Goal: Transaction & Acquisition: Purchase product/service

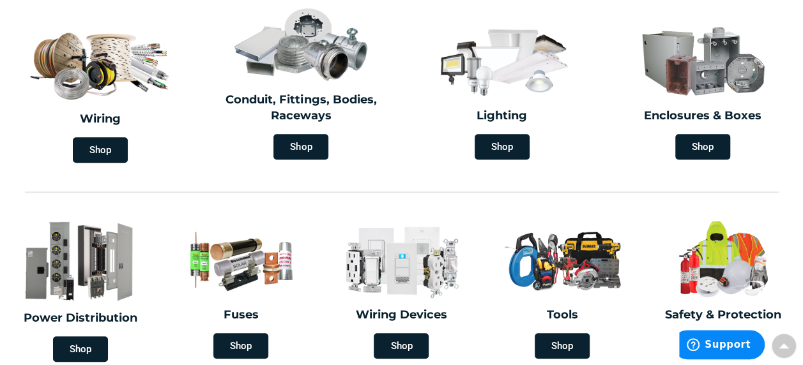
scroll to position [373, 0]
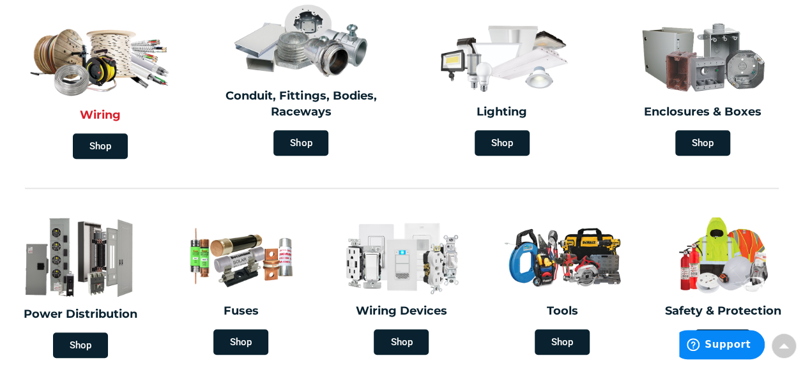
click at [104, 63] on img at bounding box center [100, 57] width 150 height 88
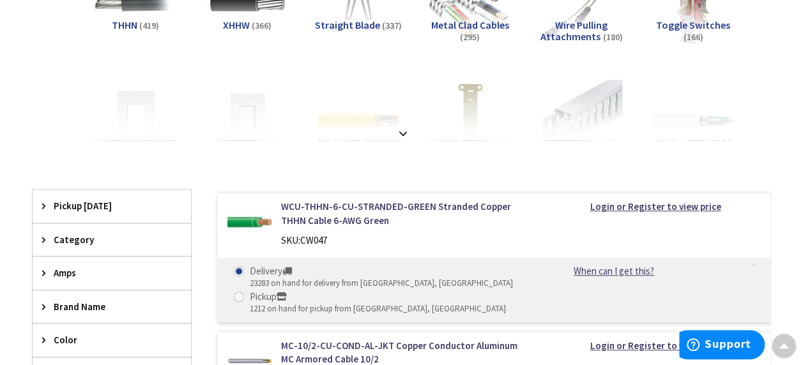
scroll to position [284, 0]
click at [401, 136] on div at bounding box center [401, 105] width 675 height 70
click at [401, 127] on strong at bounding box center [402, 133] width 15 height 14
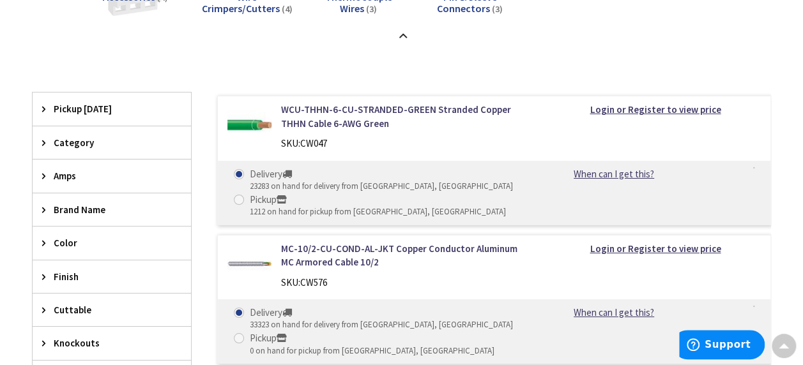
scroll to position [2167, 0]
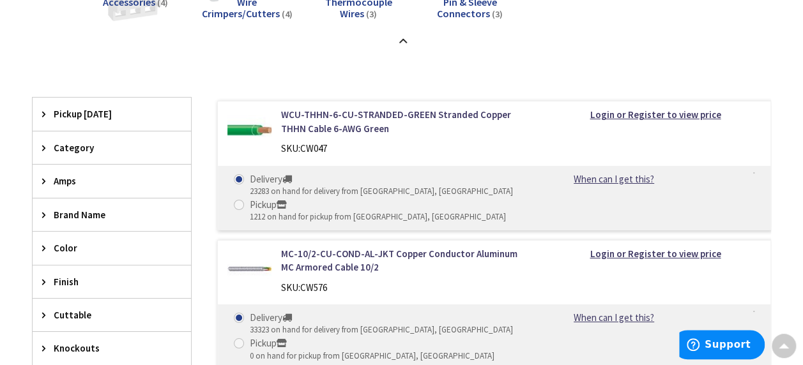
click at [40, 141] on div "Category" at bounding box center [112, 148] width 158 height 33
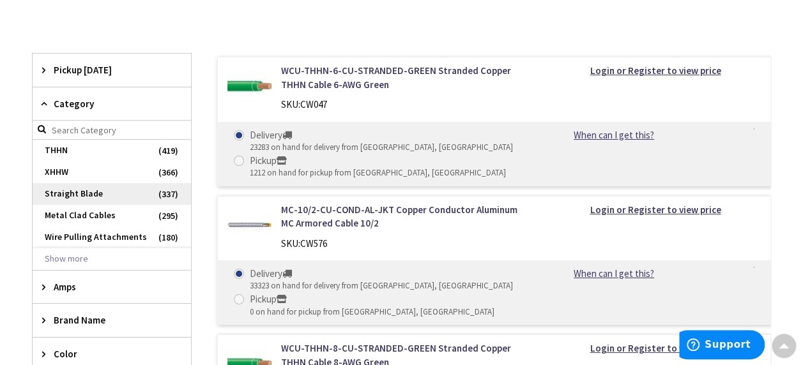
scroll to position [2211, 0]
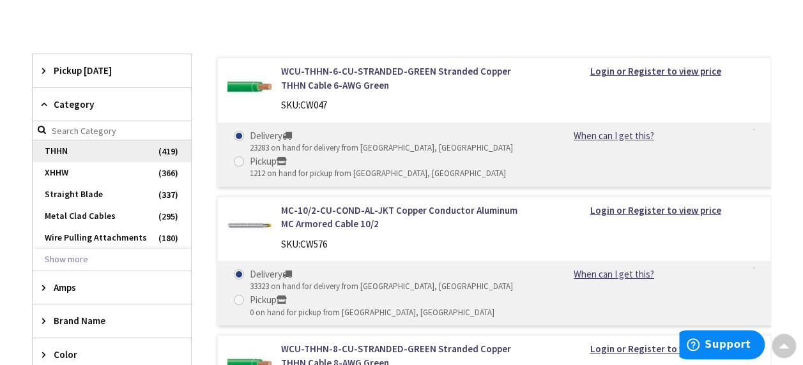
click at [55, 142] on span "THHN" at bounding box center [112, 152] width 158 height 22
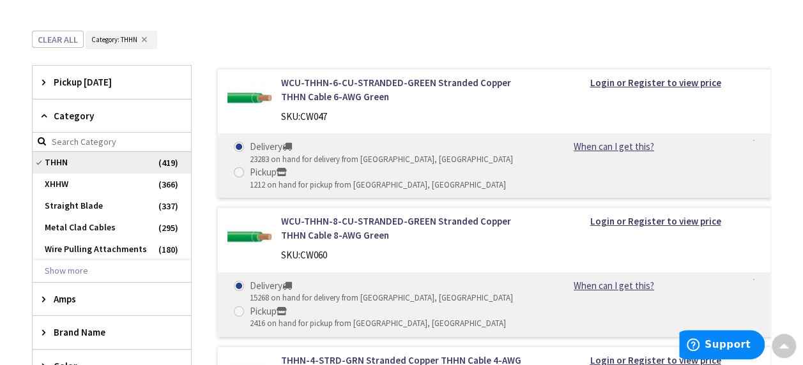
click at [59, 155] on span "THHN" at bounding box center [112, 163] width 158 height 22
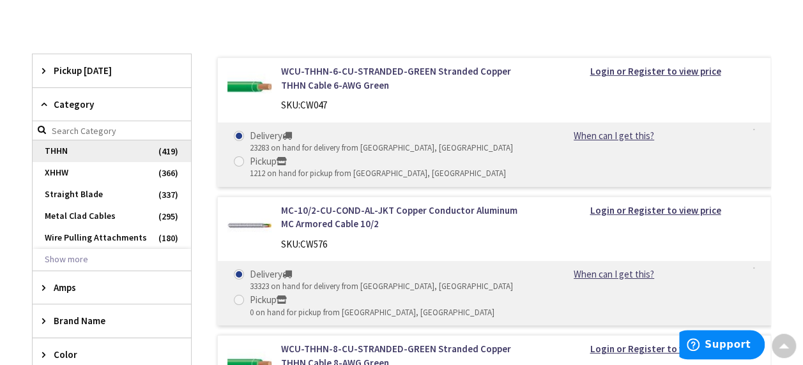
click at [67, 144] on span "THHN" at bounding box center [112, 152] width 158 height 22
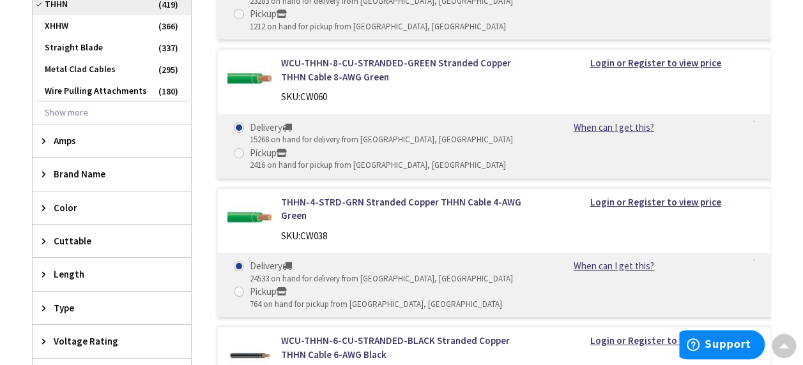
scroll to position [2385, 0]
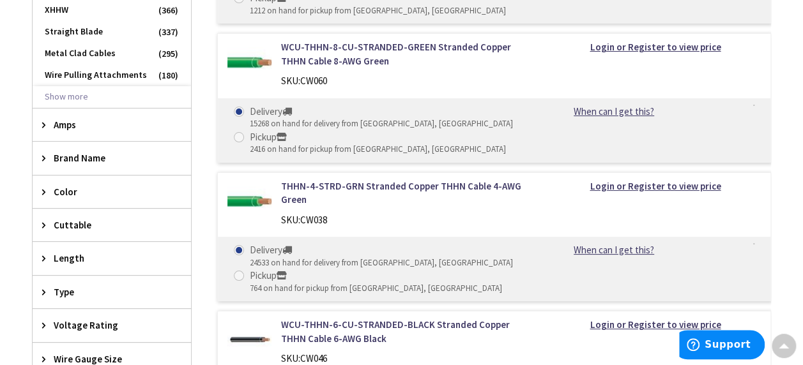
click at [41, 113] on div "Amps" at bounding box center [112, 125] width 158 height 33
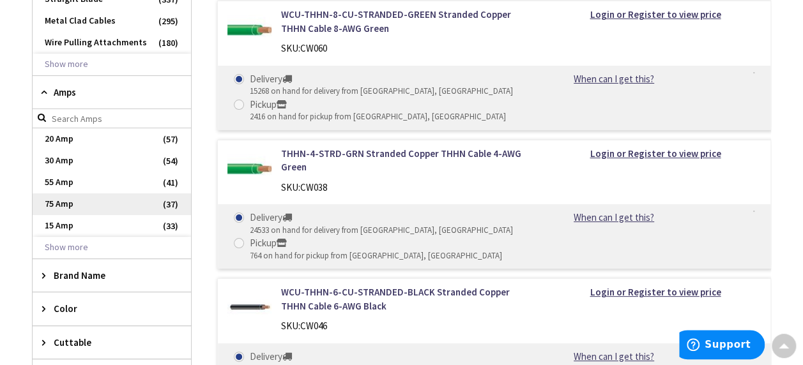
scroll to position [2456, 0]
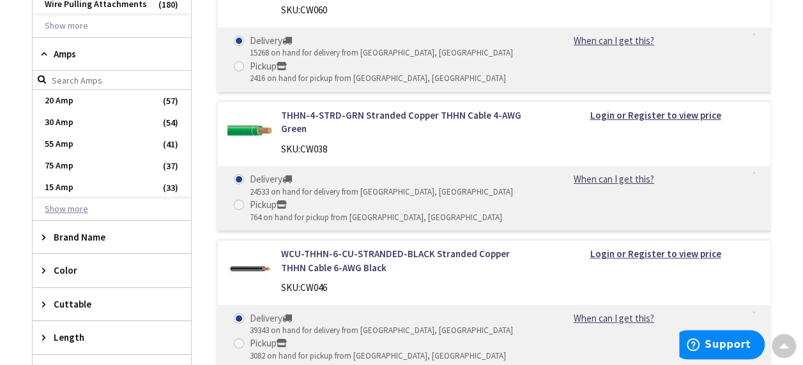
click at [70, 202] on button "Show more" at bounding box center [112, 210] width 158 height 22
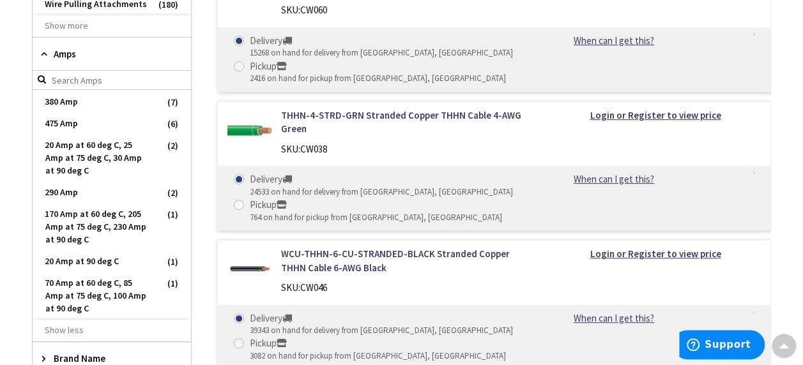
scroll to position [0, 0]
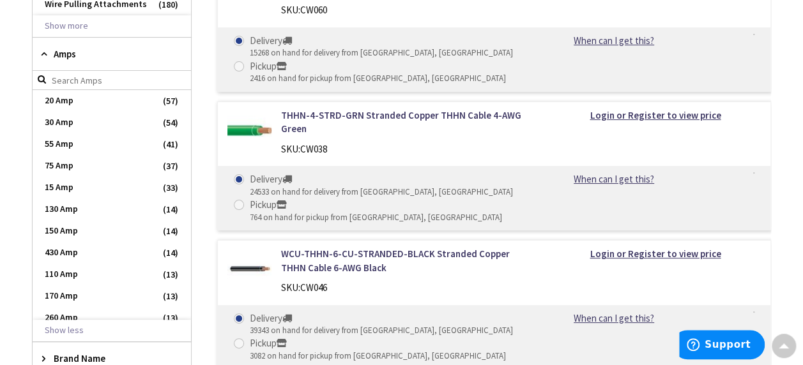
click at [41, 49] on div "Amps" at bounding box center [112, 54] width 158 height 33
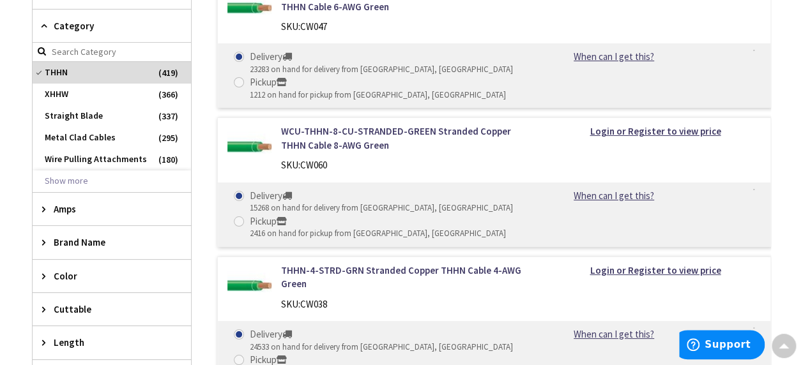
scroll to position [2299, 0]
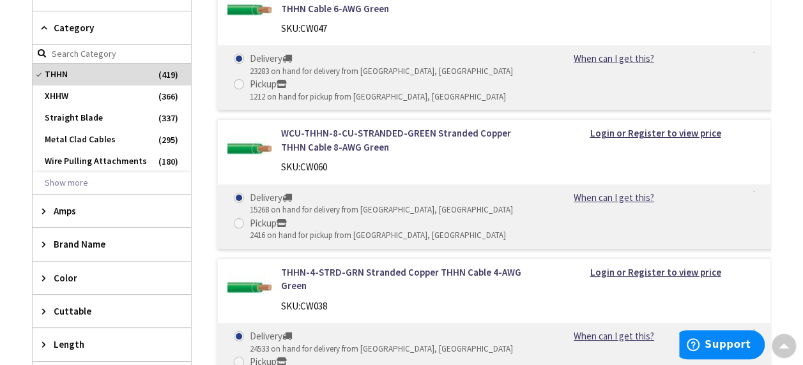
click at [47, 23] on icon at bounding box center [47, 28] width 10 height 10
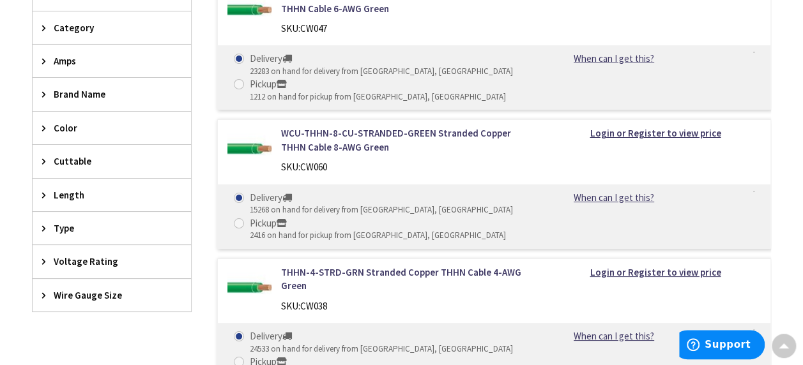
click at [69, 192] on div "Length" at bounding box center [112, 195] width 158 height 33
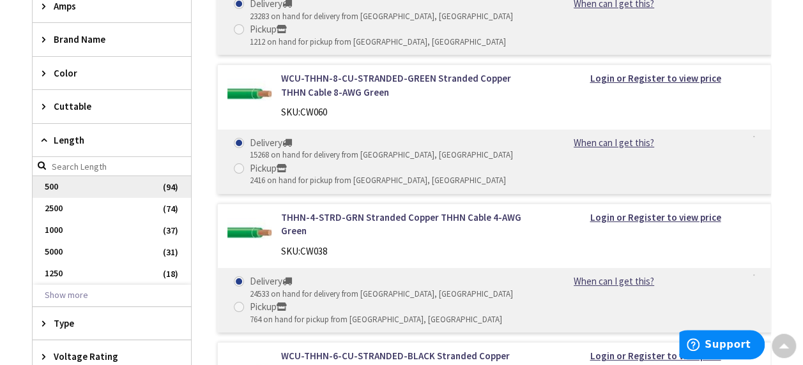
scroll to position [2348, 0]
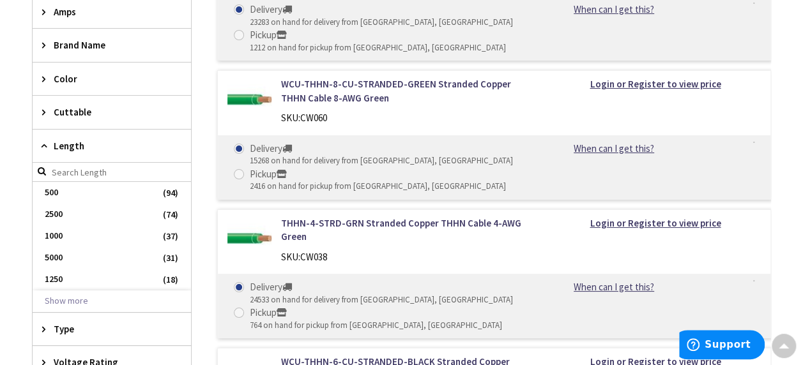
click at [42, 141] on icon at bounding box center [47, 146] width 10 height 10
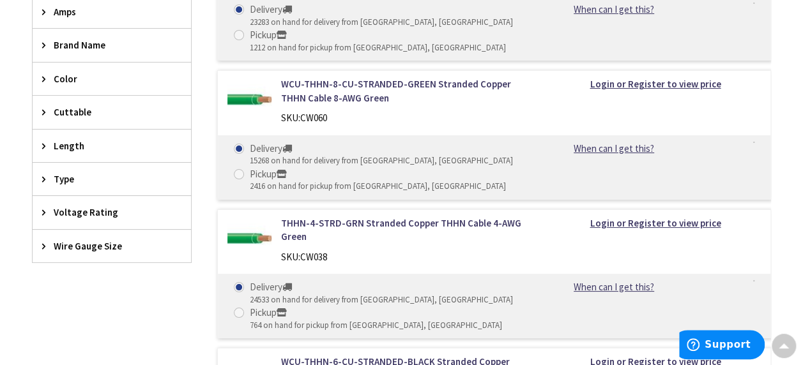
click at [47, 174] on icon at bounding box center [47, 179] width 10 height 10
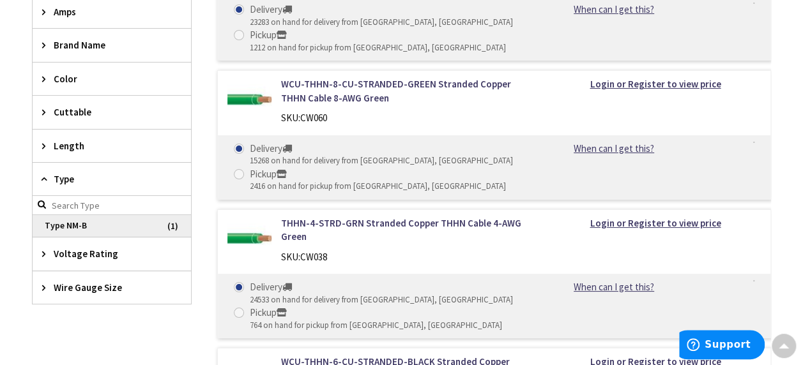
click at [64, 215] on span "Type NM-B" at bounding box center [112, 226] width 158 height 22
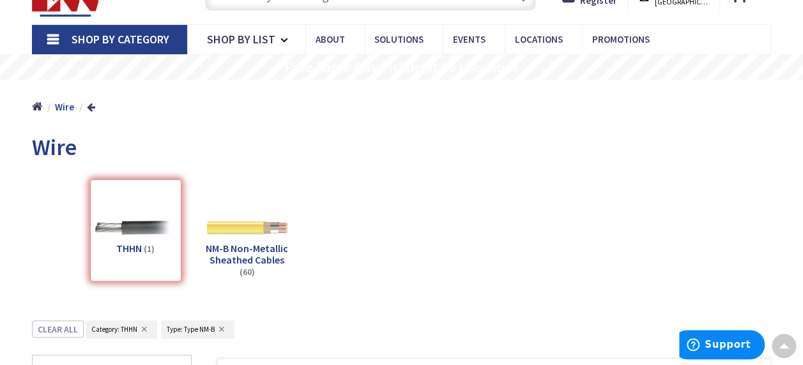
scroll to position [0, 0]
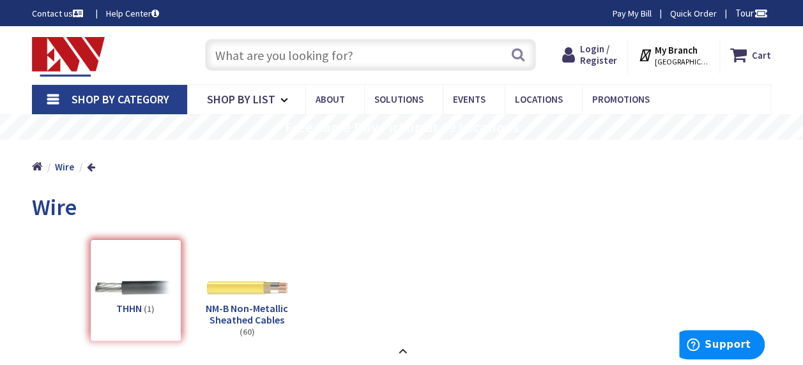
click at [61, 97] on link "Shop By Category" at bounding box center [109, 99] width 155 height 29
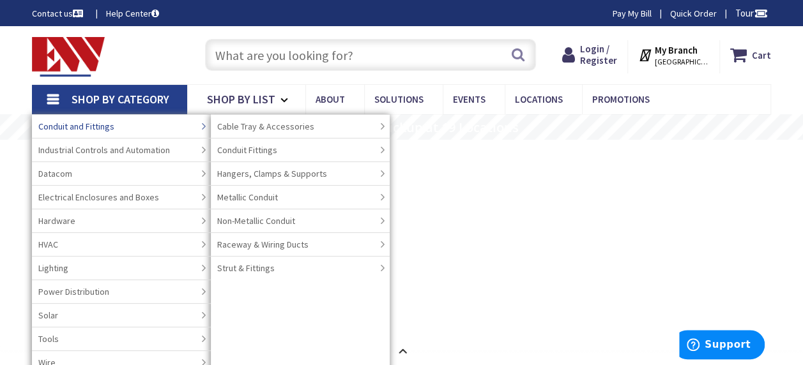
click at [90, 120] on span "Conduit and Fittings" at bounding box center [76, 126] width 76 height 13
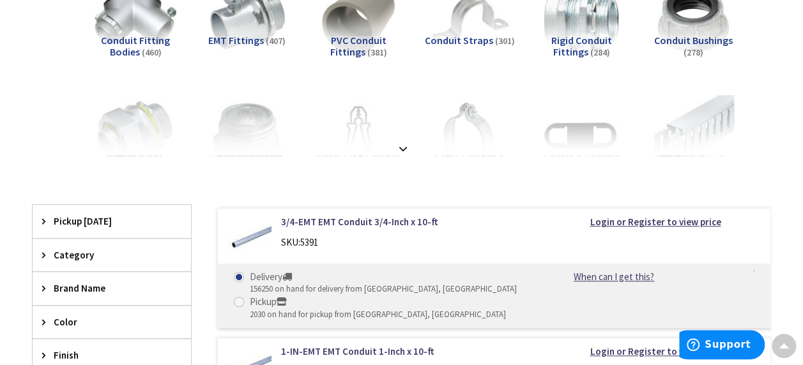
scroll to position [269, 0]
click at [403, 147] on strong at bounding box center [402, 148] width 15 height 14
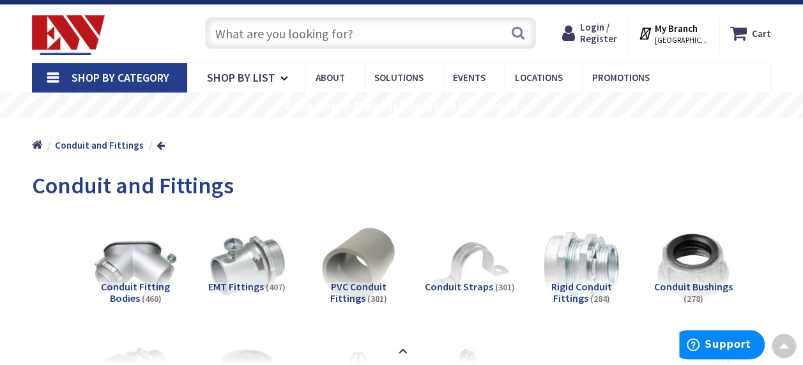
scroll to position [0, 0]
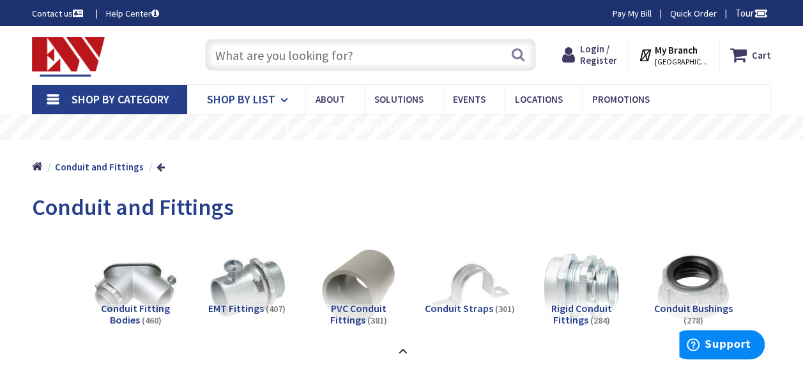
click at [248, 105] on span "Shop By List" at bounding box center [241, 99] width 68 height 15
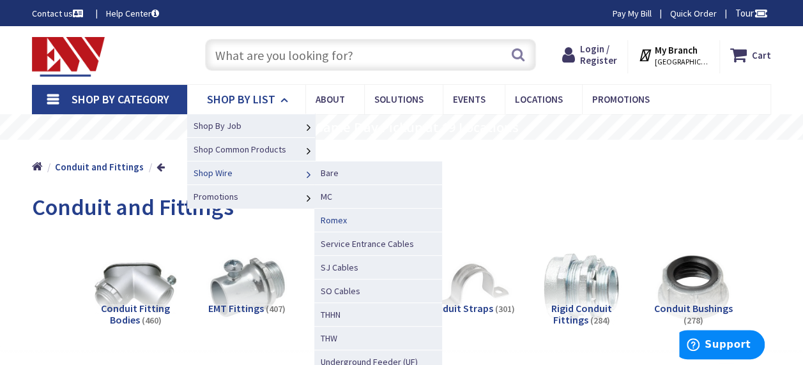
click at [339, 220] on span "Romex" at bounding box center [334, 221] width 26 height 12
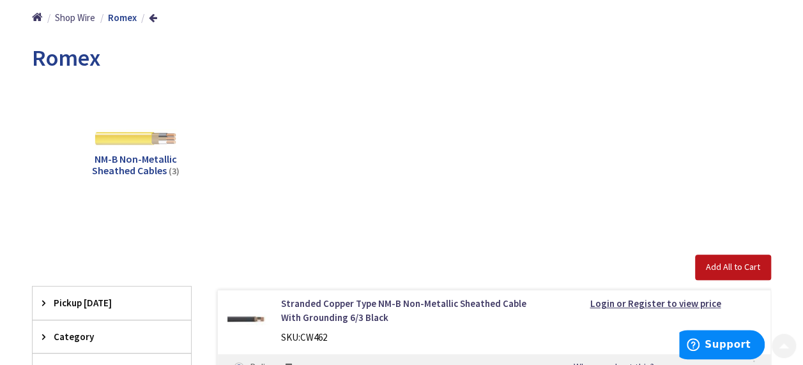
scroll to position [151, 0]
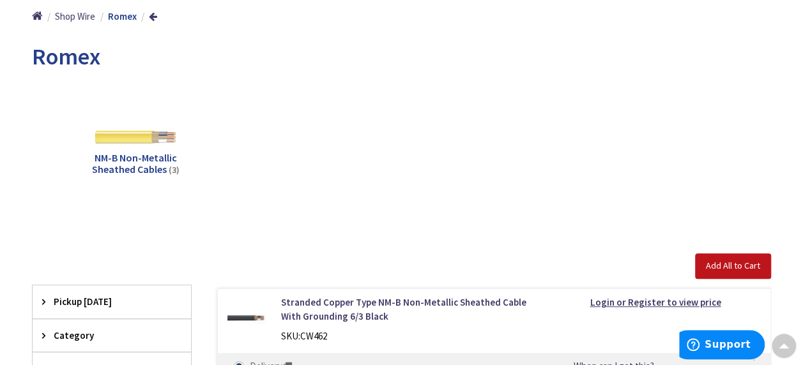
click at [399, 231] on div "Clear all" at bounding box center [401, 242] width 739 height 24
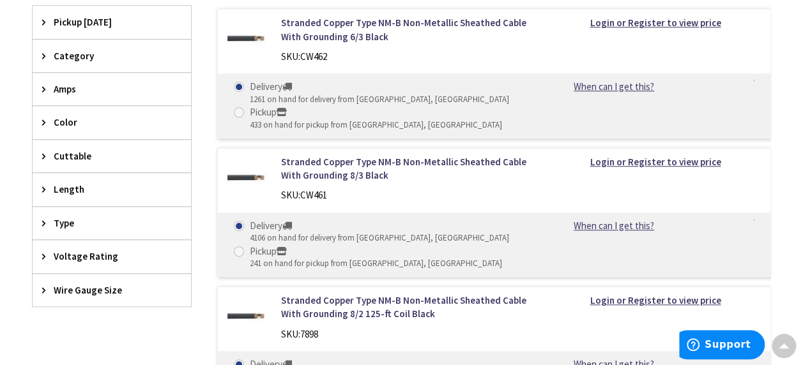
scroll to position [431, 0]
click at [326, 162] on link "Stranded Copper Type NM-B Non-Metallic Sheathed Cable With Grounding 8/3 Black" at bounding box center [405, 168] width 249 height 27
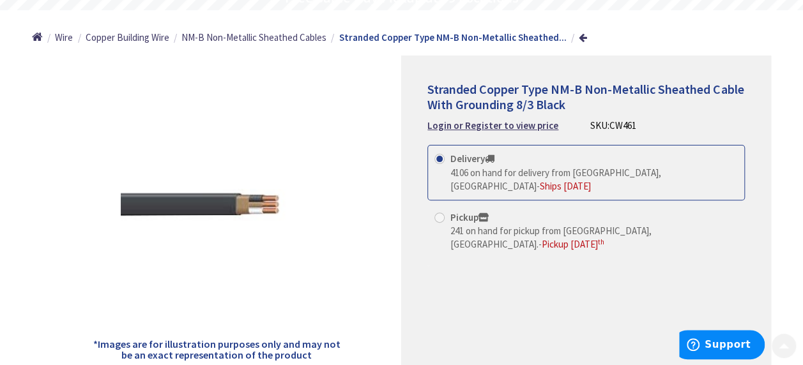
scroll to position [131, 0]
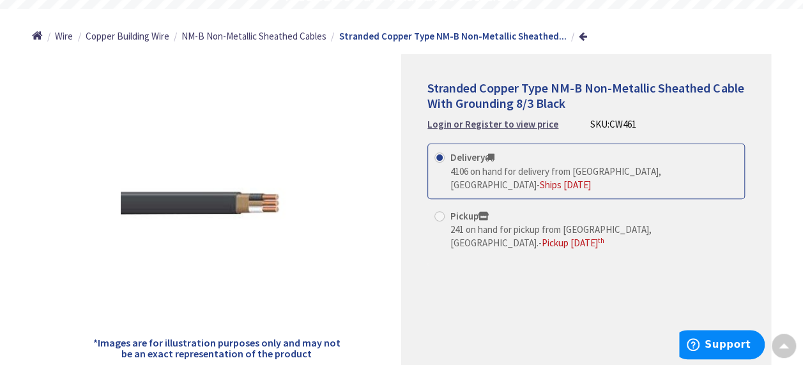
click at [517, 127] on strong "Login or Register to view price" at bounding box center [492, 124] width 131 height 12
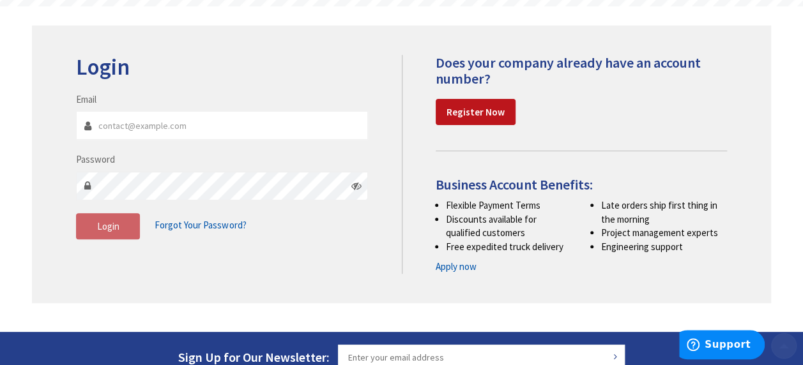
scroll to position [133, 0]
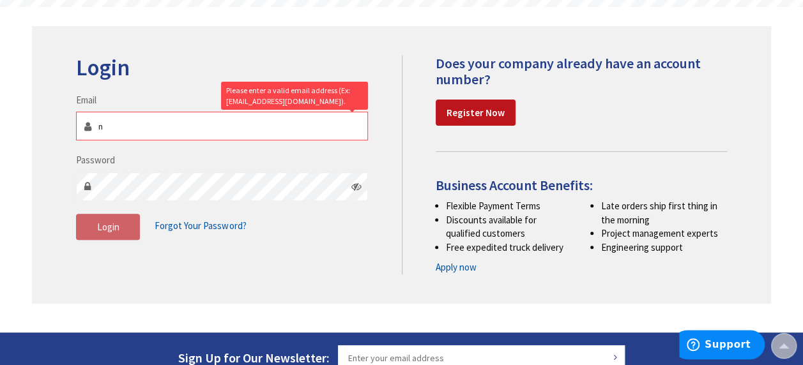
type input "nbutt1980@gmail.com"
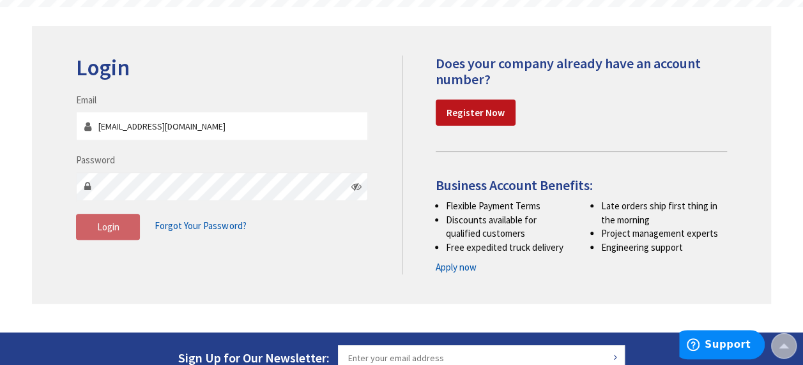
scroll to position [0, 0]
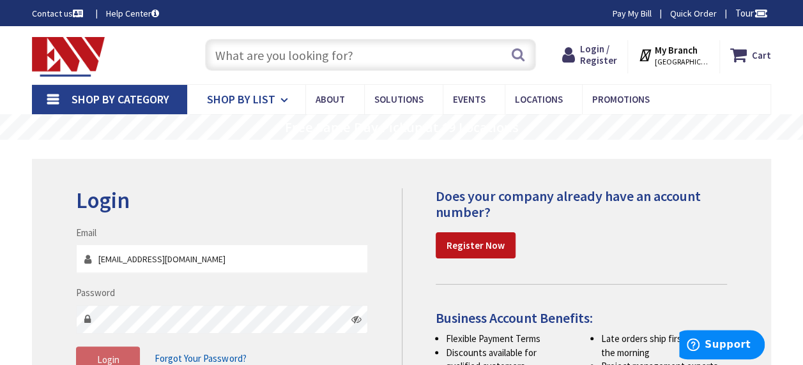
click at [245, 97] on span "Shop By List" at bounding box center [241, 99] width 68 height 15
click at [58, 48] on img at bounding box center [68, 57] width 73 height 40
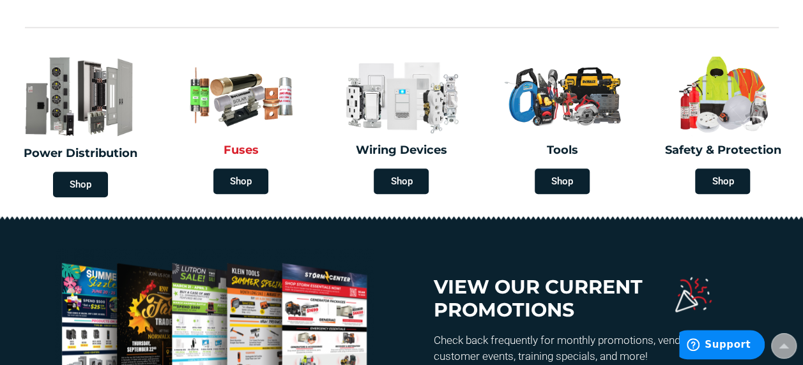
scroll to position [552, 0]
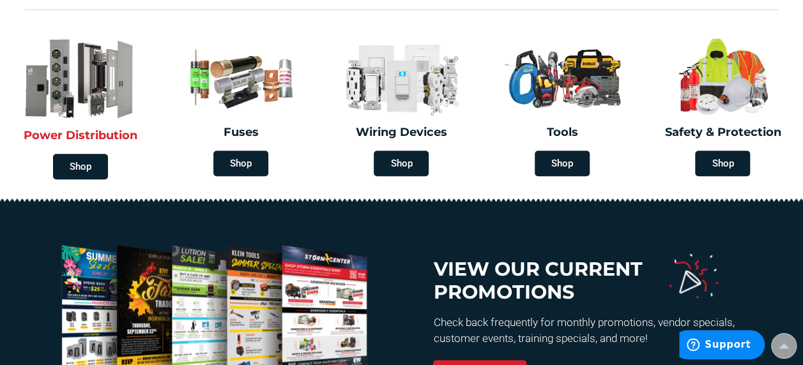
click at [96, 116] on img at bounding box center [80, 78] width 148 height 86
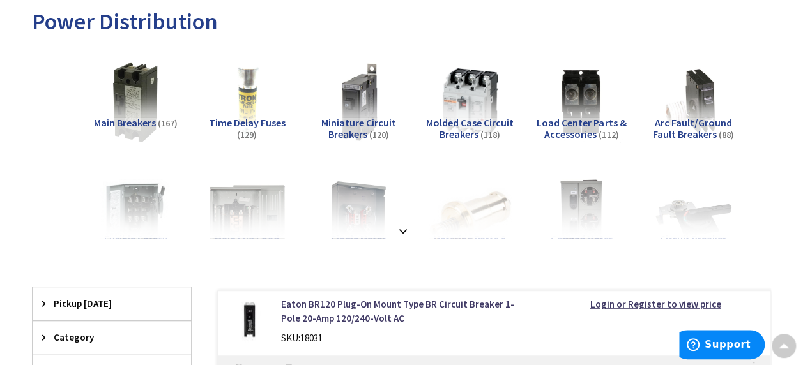
scroll to position [203, 0]
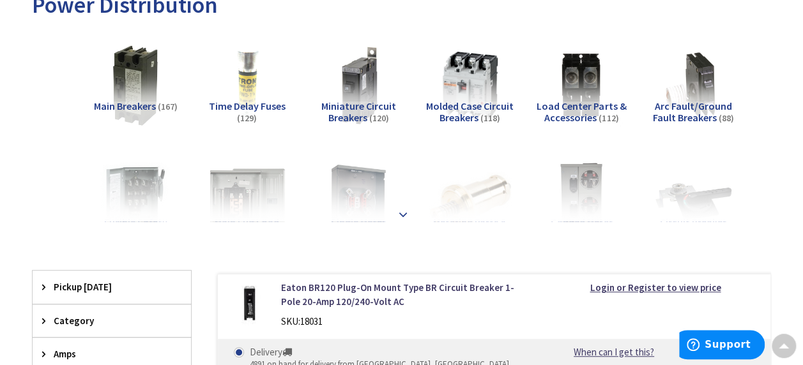
click at [408, 215] on strong at bounding box center [402, 215] width 15 height 14
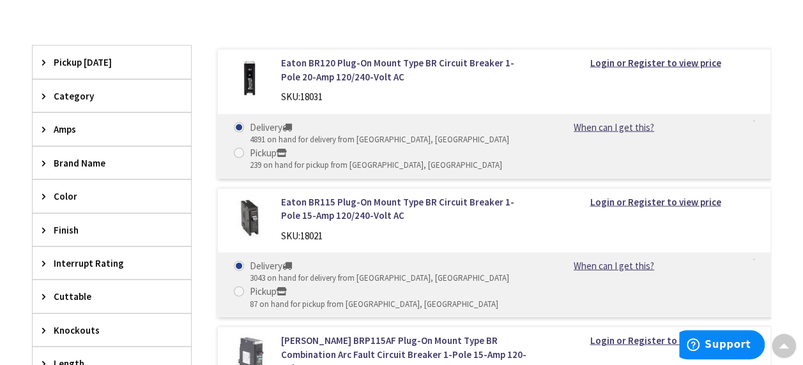
scroll to position [1289, 0]
click at [49, 91] on icon at bounding box center [47, 96] width 10 height 10
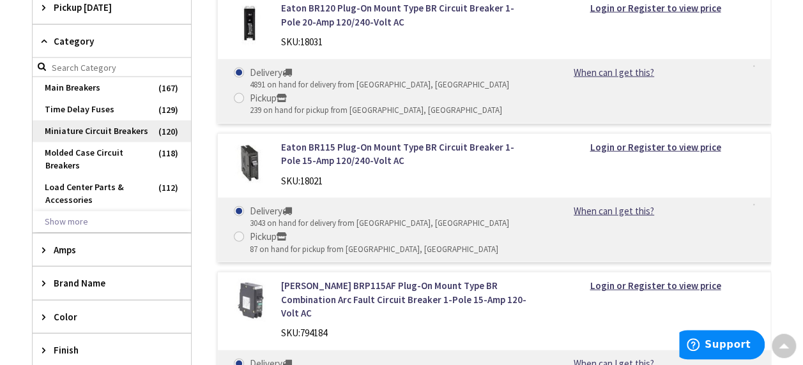
scroll to position [1345, 0]
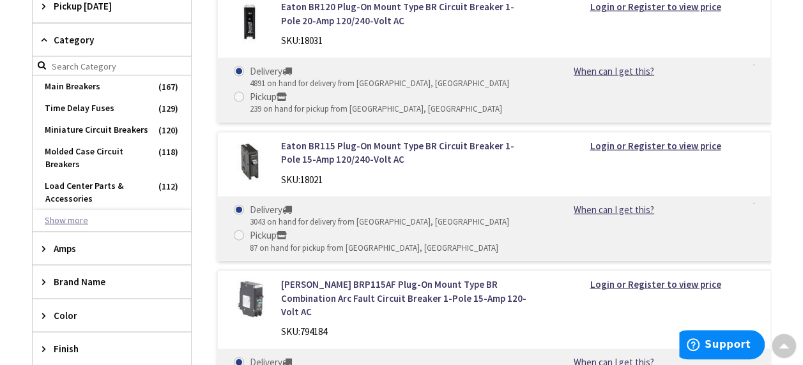
drag, startPoint x: 74, startPoint y: 211, endPoint x: 74, endPoint y: 221, distance: 10.2
click at [74, 221] on button "Show more" at bounding box center [112, 221] width 158 height 22
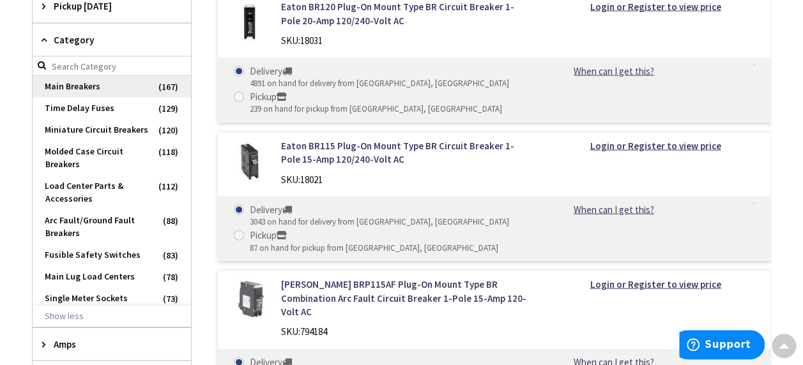
click at [93, 76] on span "Main Breakers" at bounding box center [112, 87] width 158 height 22
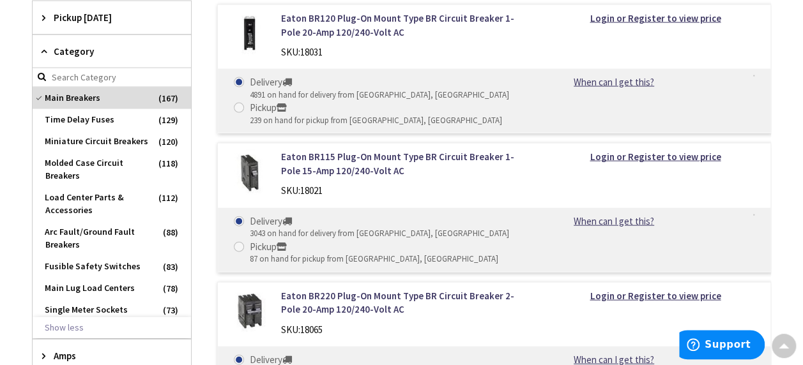
scroll to position [1356, 0]
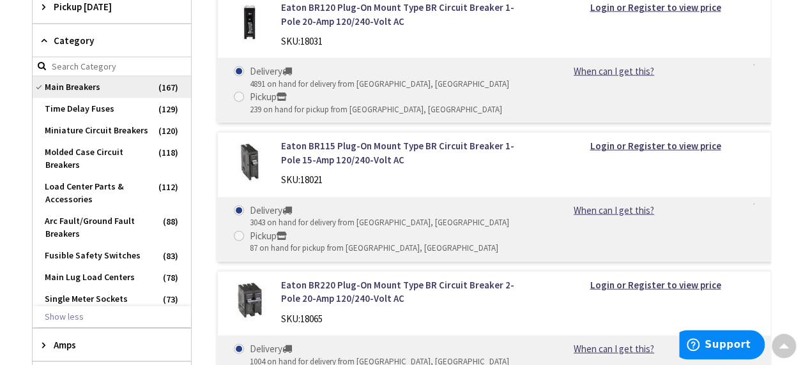
click at [105, 89] on span "Main Breakers" at bounding box center [112, 88] width 158 height 22
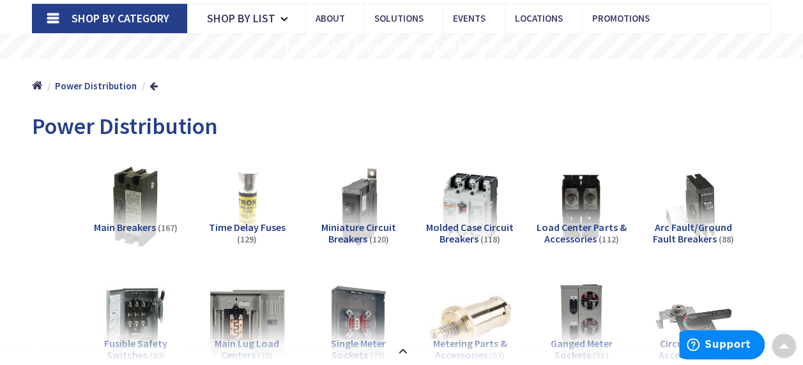
scroll to position [0, 0]
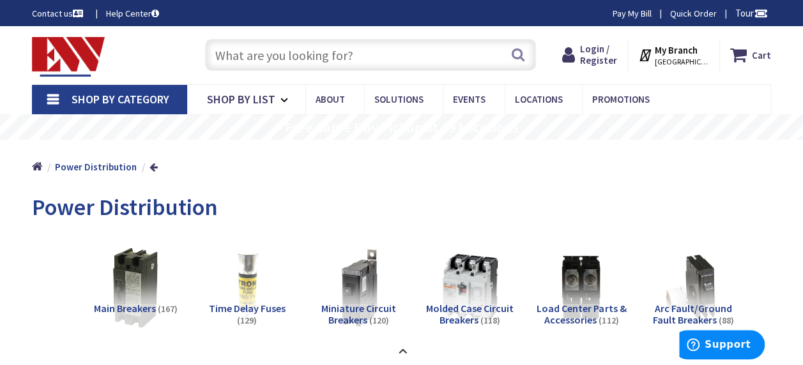
click at [50, 43] on img at bounding box center [68, 57] width 73 height 40
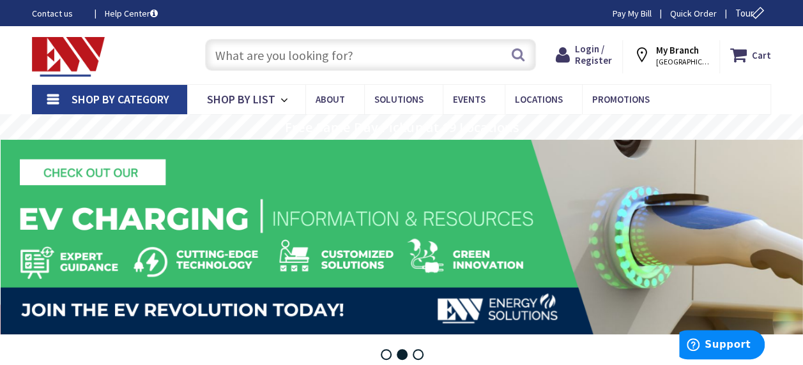
click at [311, 57] on input "text" at bounding box center [370, 55] width 331 height 32
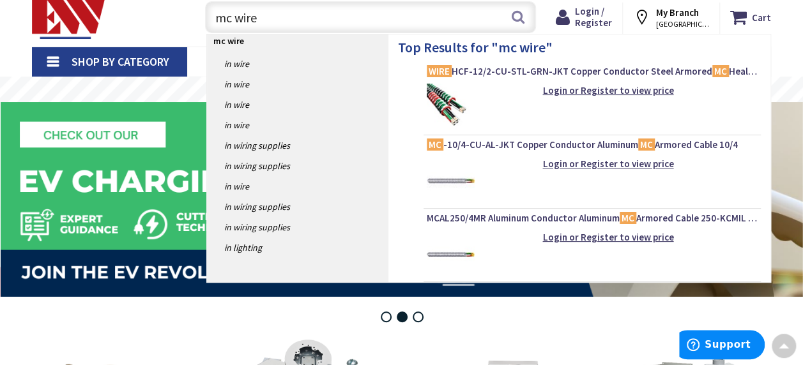
scroll to position [34, 0]
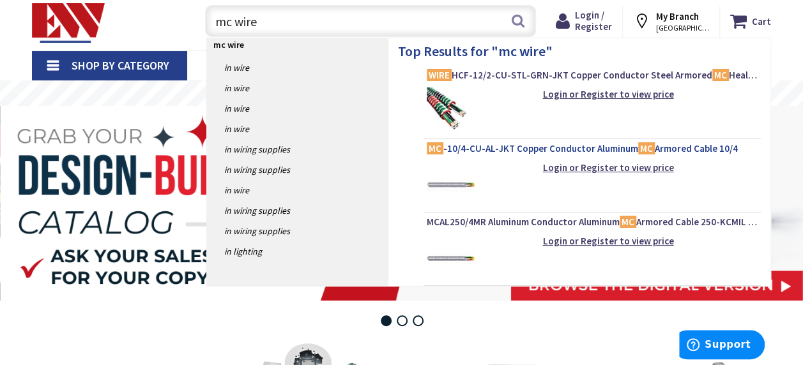
type input "mc wire"
click at [518, 143] on span "MC -10/4-CU-AL-JKT Copper Conductor Aluminum MC Armored Cable 10/4" at bounding box center [592, 148] width 331 height 13
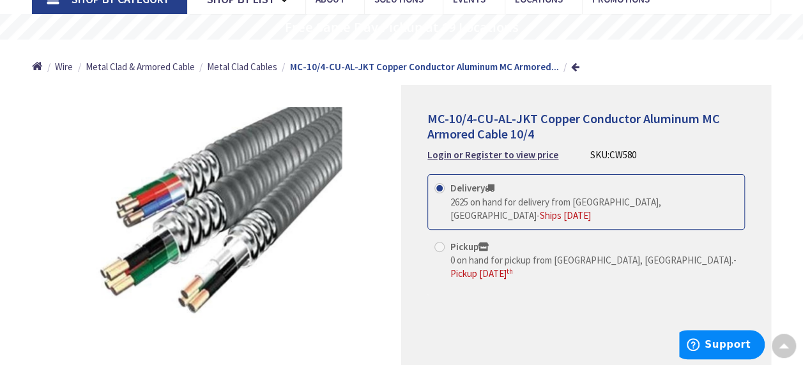
scroll to position [101, 0]
click at [381, 188] on div "*Images are for illustration purposes only and may not be an exact representati…" at bounding box center [217, 240] width 370 height 312
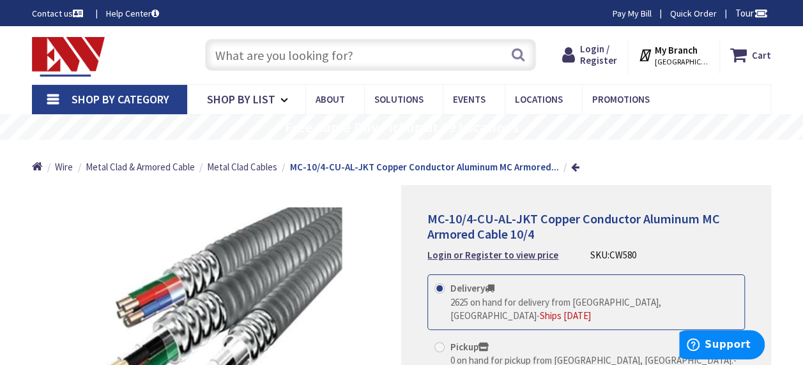
click at [64, 95] on link "Shop By Category" at bounding box center [109, 99] width 155 height 29
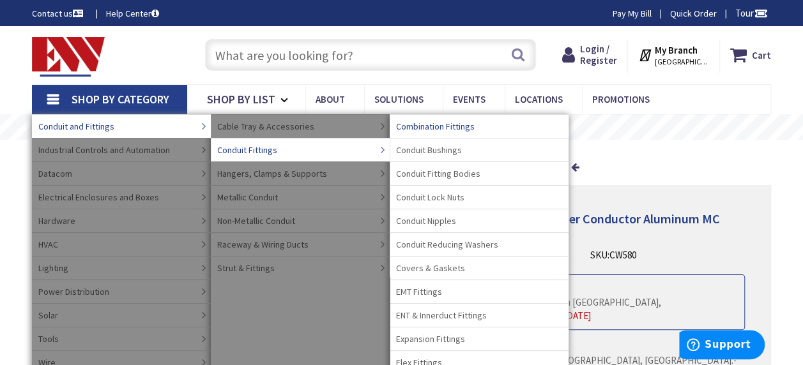
click at [434, 127] on span "Combination Fittings" at bounding box center [435, 126] width 79 height 13
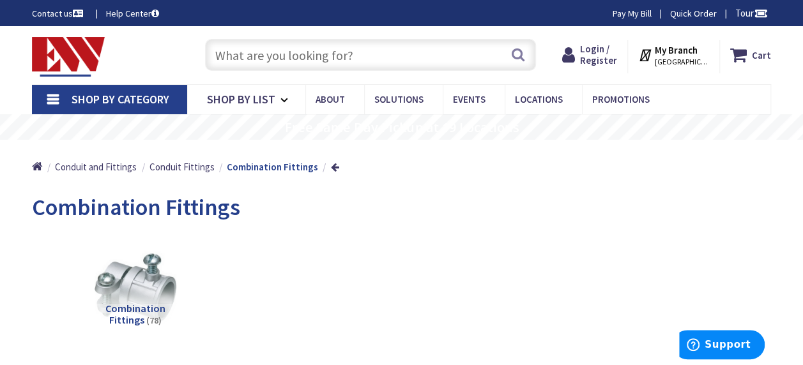
scroll to position [26, 0]
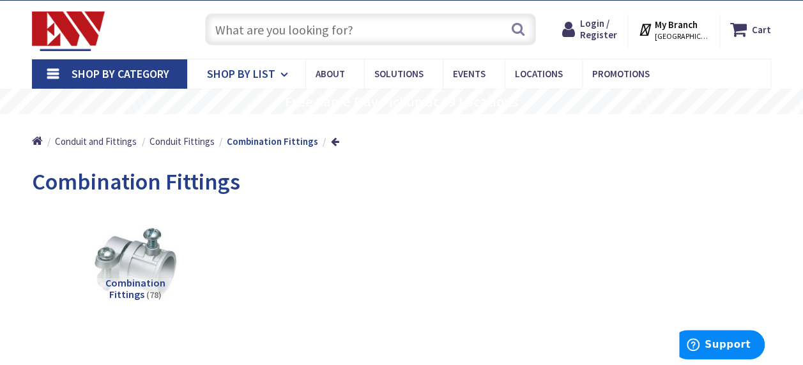
drag, startPoint x: 434, startPoint y: 120, endPoint x: 205, endPoint y: 72, distance: 233.8
click at [205, 72] on link "Shop By List" at bounding box center [246, 73] width 118 height 29
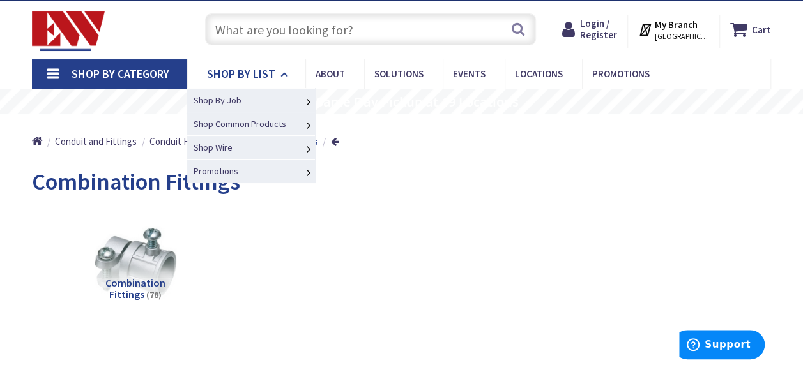
click at [205, 72] on link "Shop By List" at bounding box center [246, 73] width 118 height 29
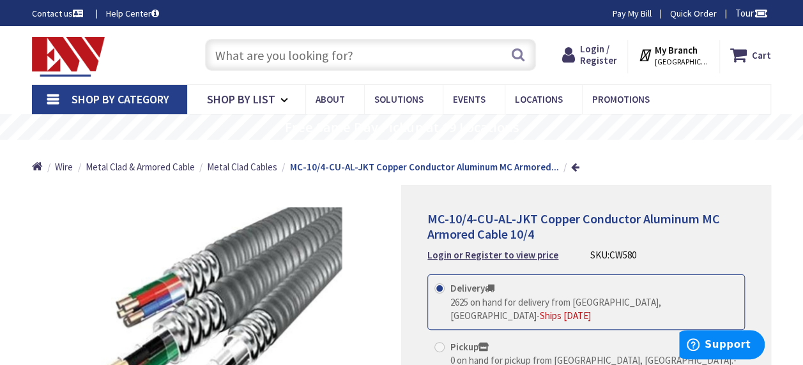
click at [119, 98] on span "Shop By Category" at bounding box center [121, 99] width 98 height 15
